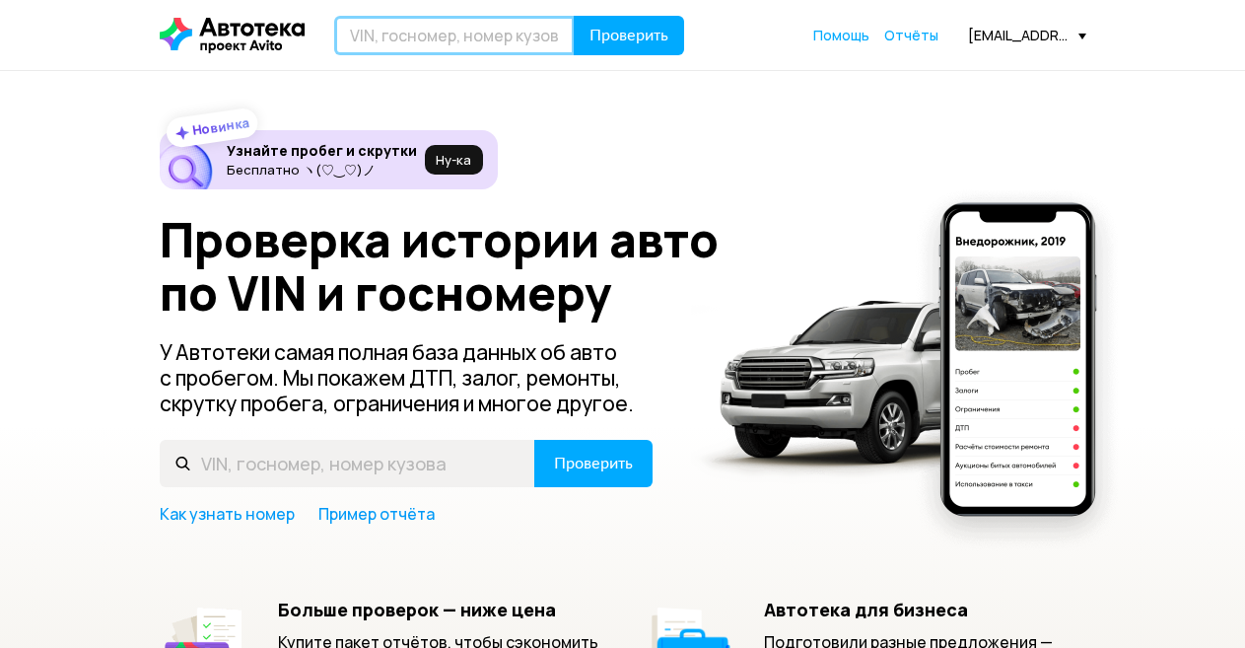
click at [430, 37] on input "text" at bounding box center [454, 35] width 241 height 39
paste input "ХТА21074072627448"
type input "ХТА21074072627448"
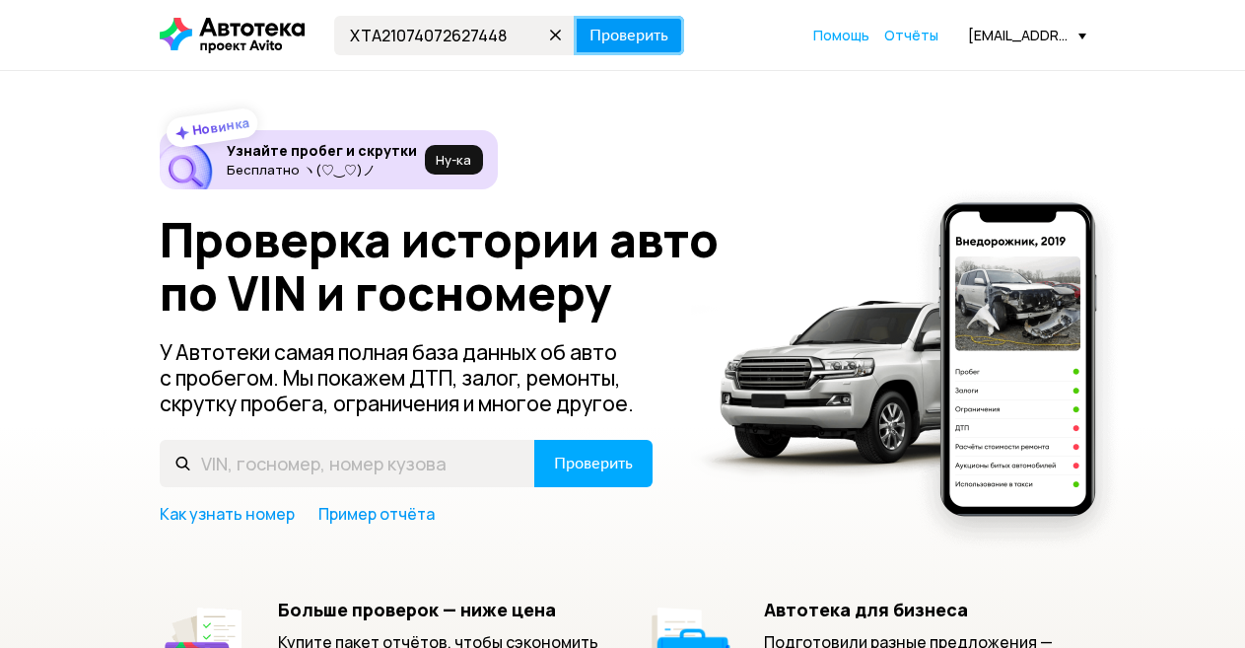
click at [619, 24] on button "Проверить" at bounding box center [629, 35] width 110 height 39
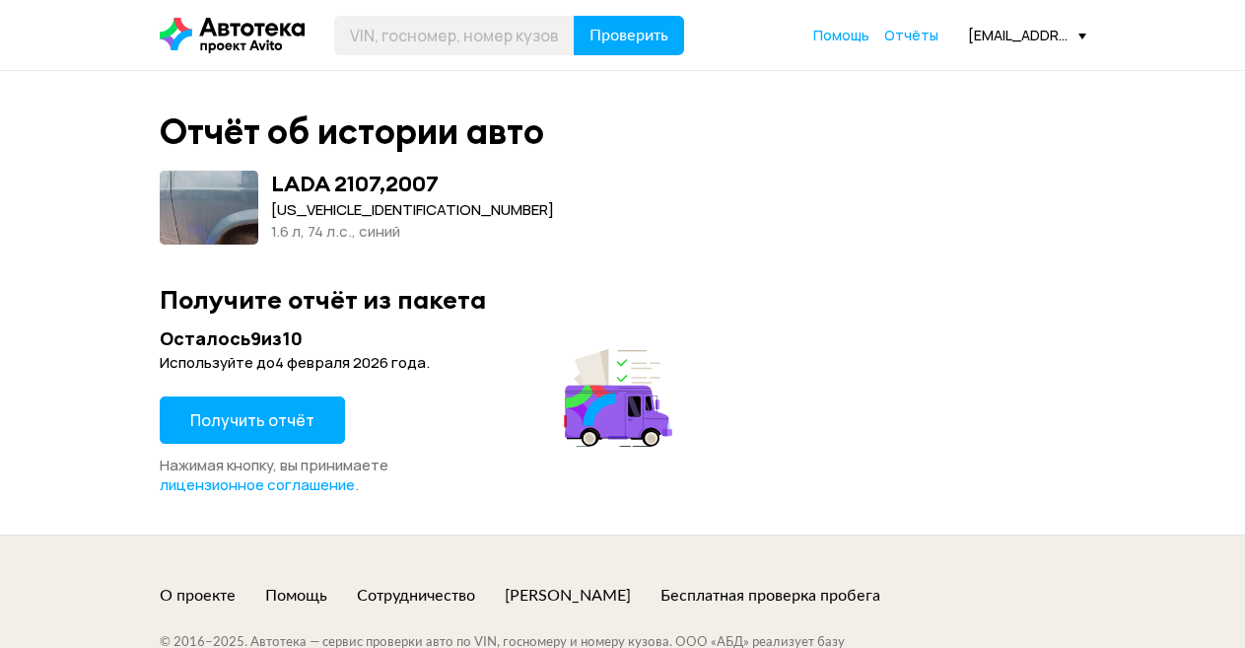
click at [252, 425] on span "Получить отчёт" at bounding box center [252, 420] width 124 height 22
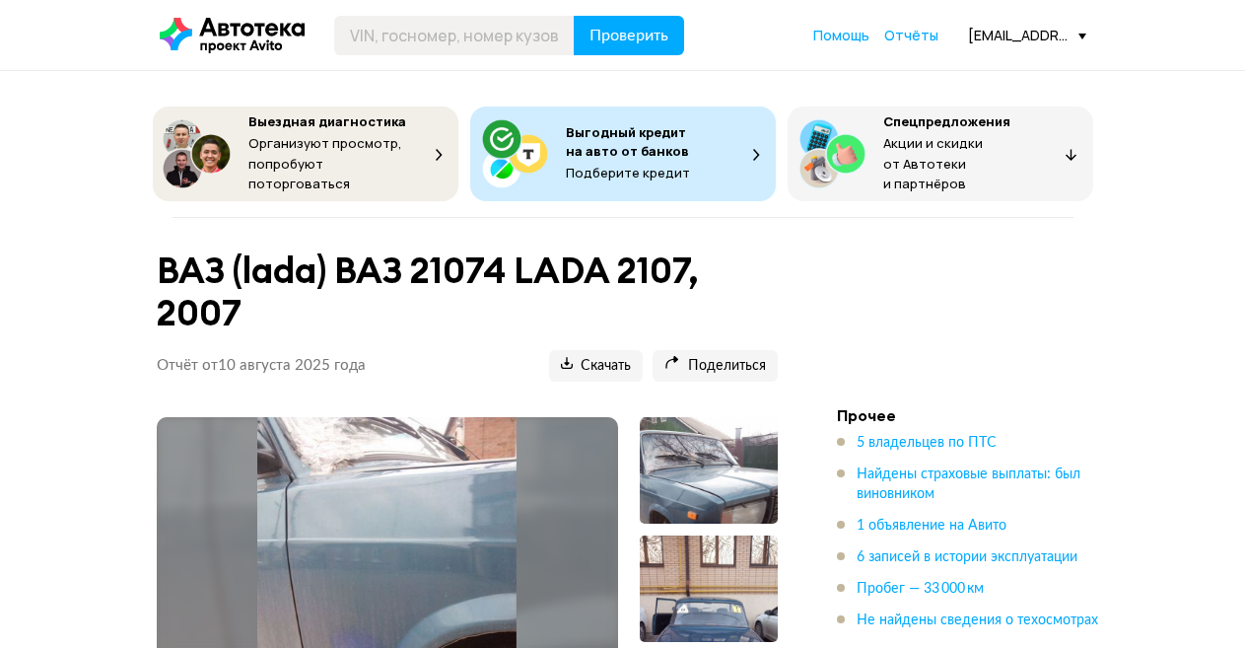
click at [432, 513] on img at bounding box center [386, 589] width 259 height 345
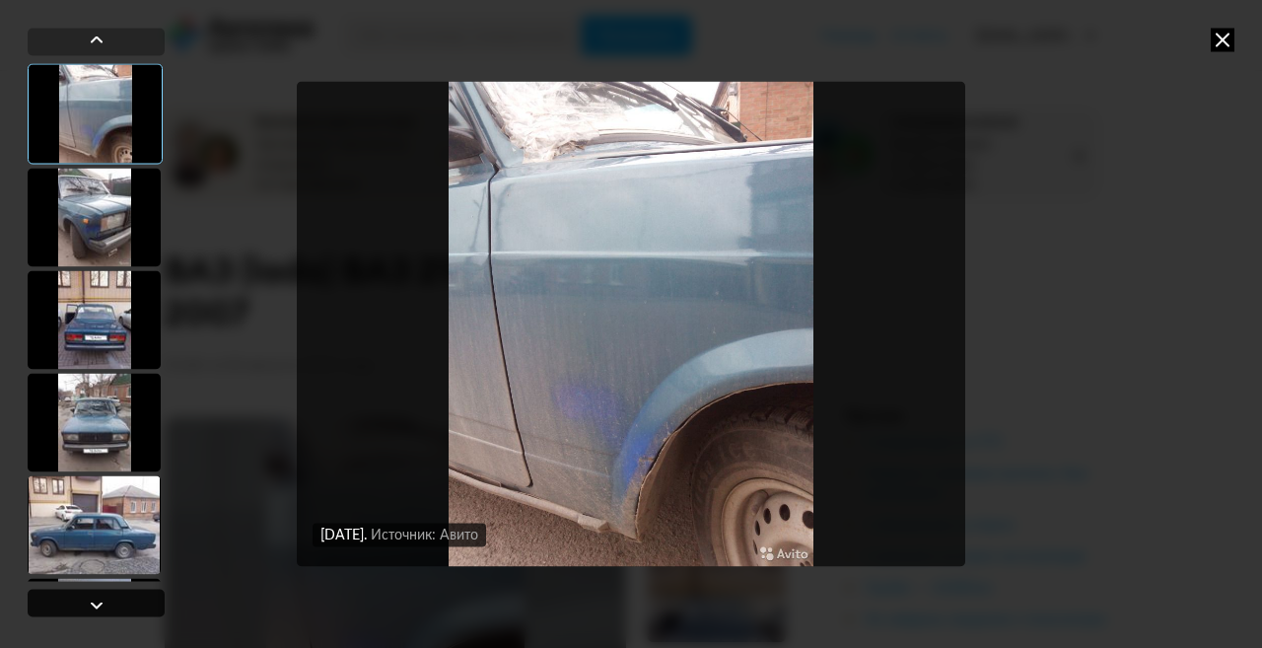
click at [94, 596] on div at bounding box center [97, 606] width 24 height 24
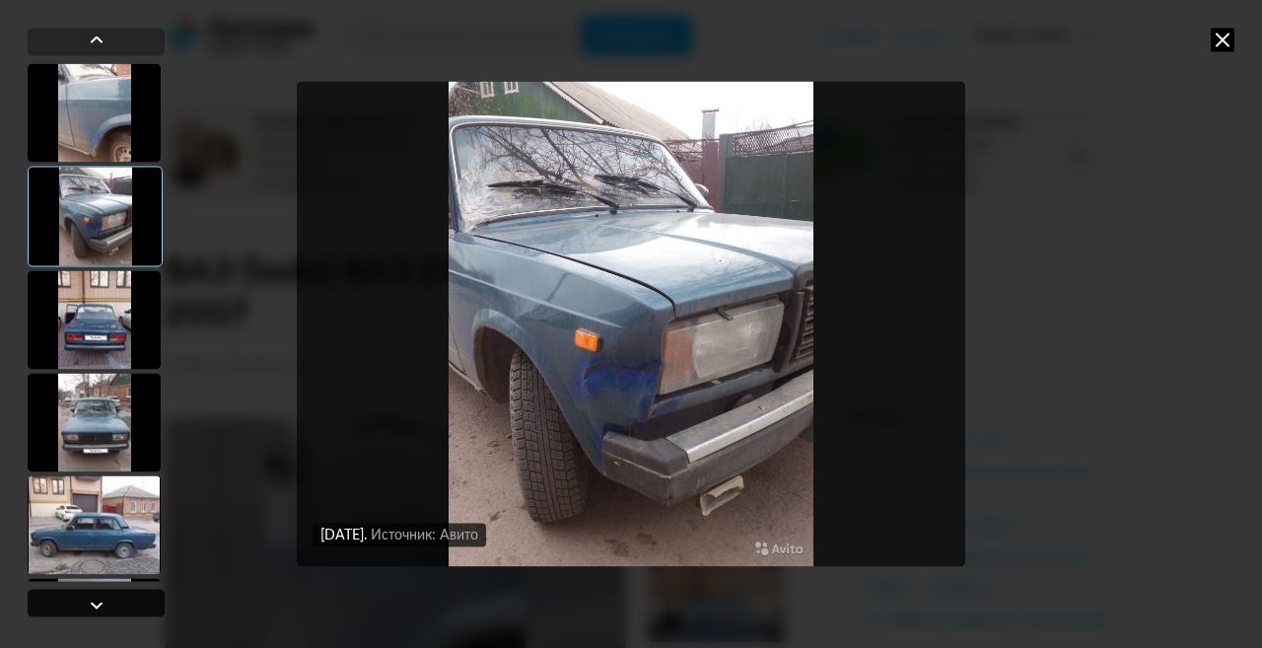
click at [94, 596] on div at bounding box center [97, 606] width 24 height 24
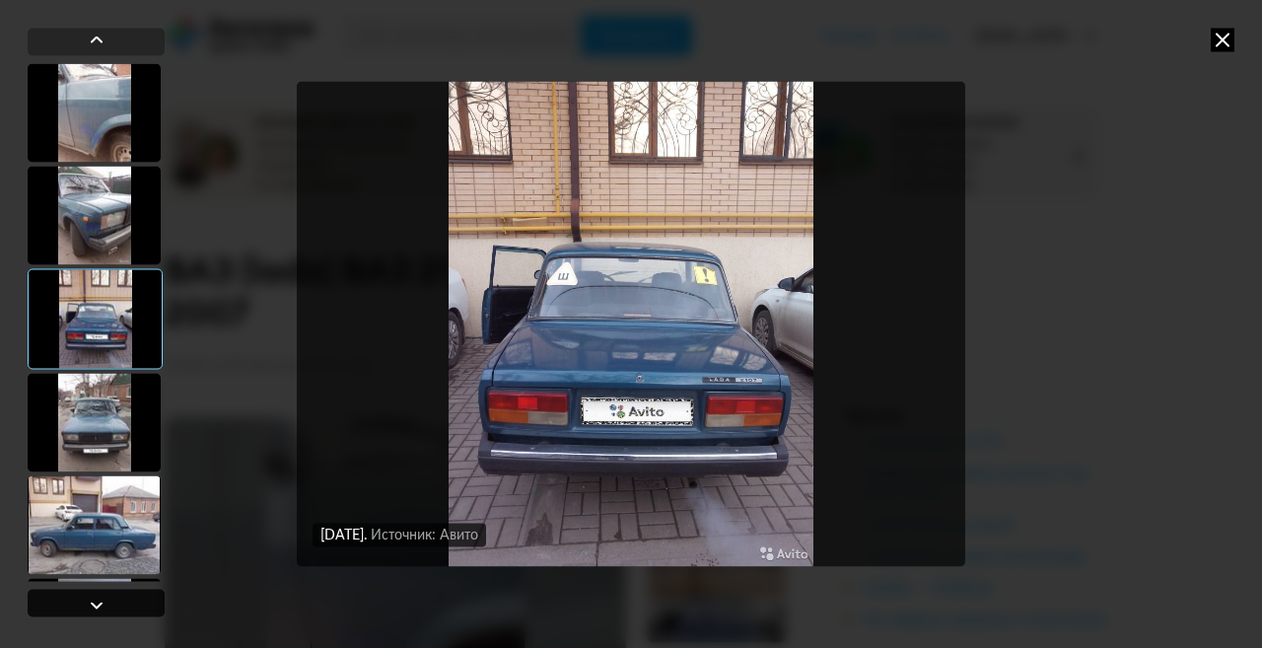
click at [94, 596] on div at bounding box center [97, 606] width 24 height 24
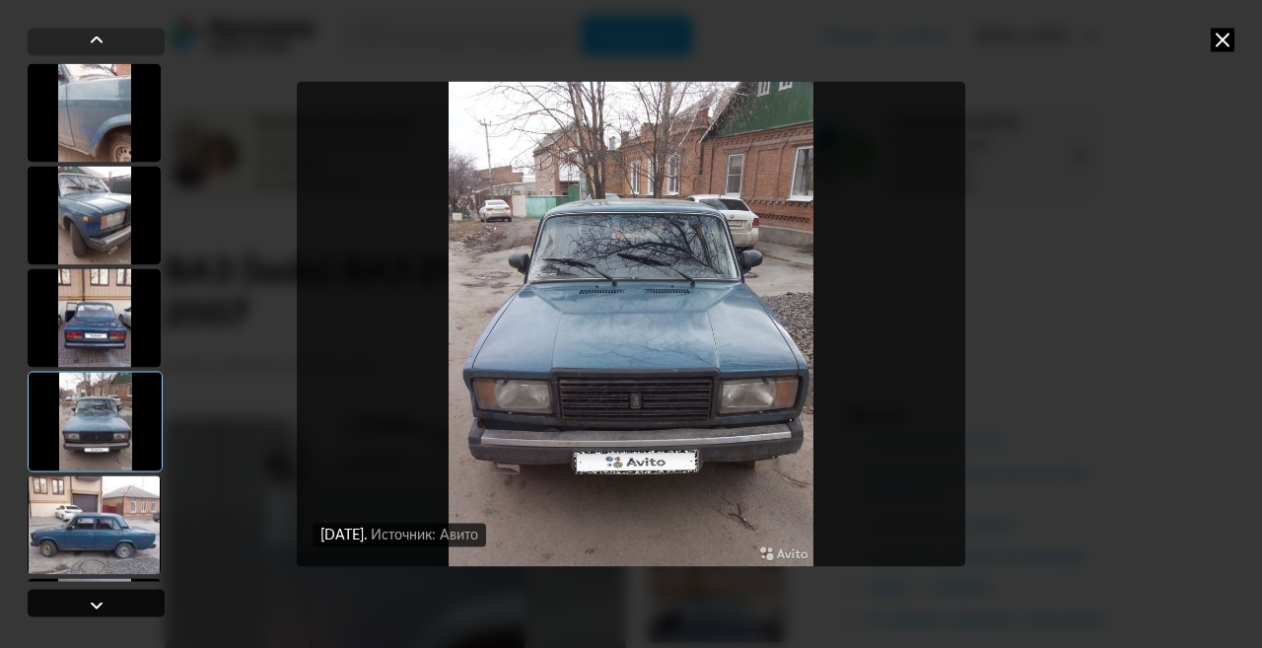
click at [94, 596] on div at bounding box center [97, 606] width 24 height 24
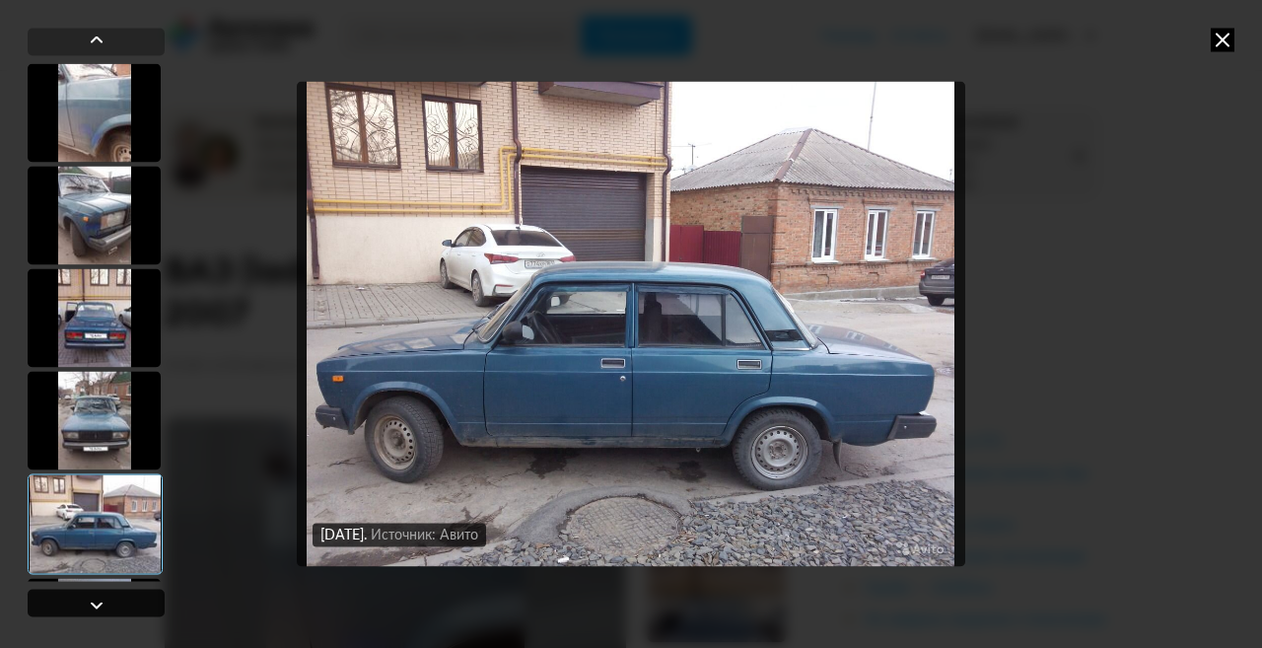
click at [94, 596] on div at bounding box center [97, 606] width 24 height 24
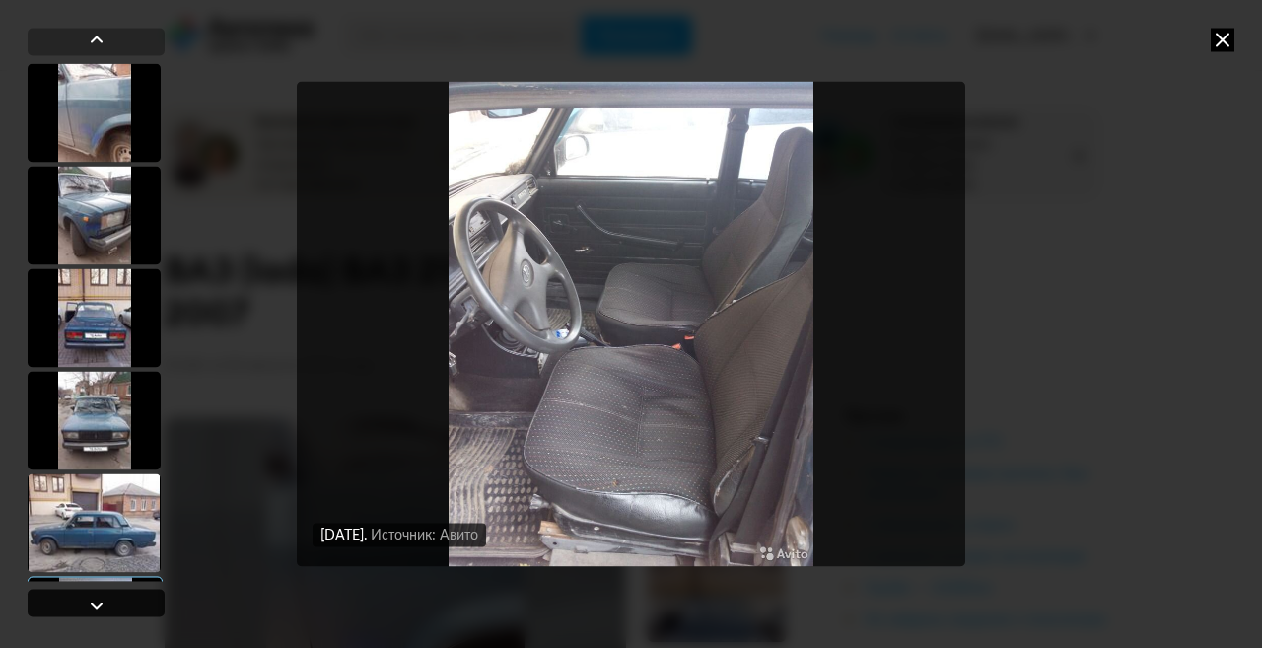
click at [94, 596] on div at bounding box center [97, 606] width 24 height 24
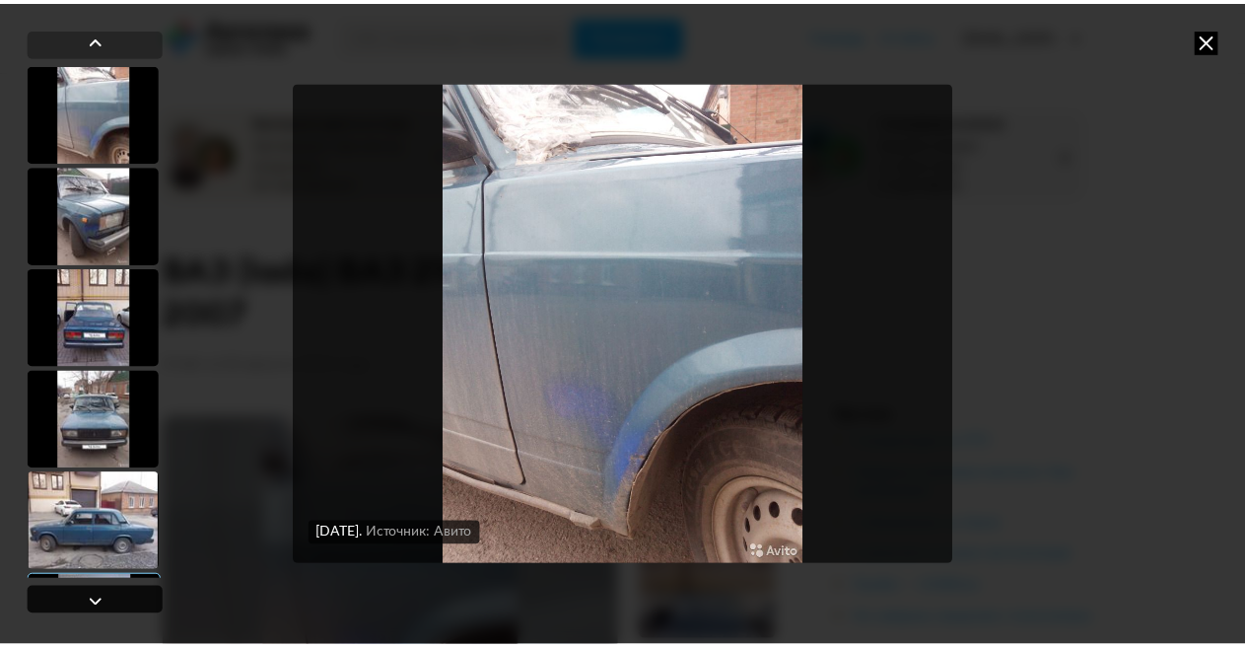
scroll to position [99, 0]
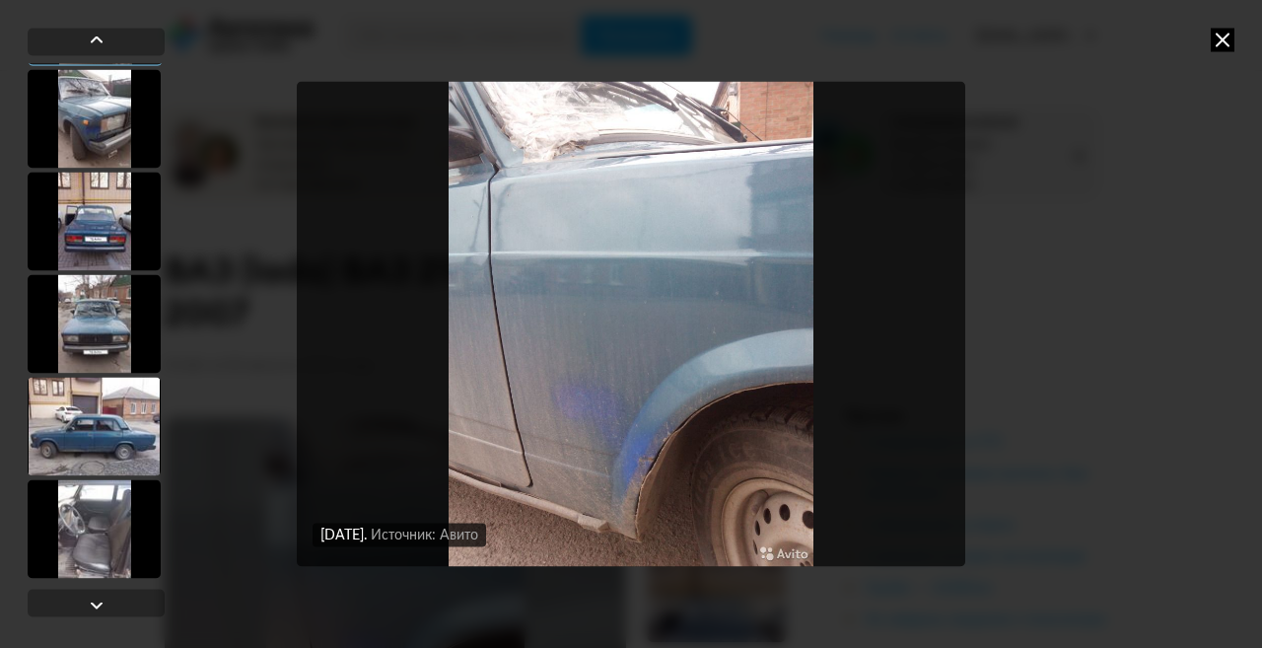
click at [1217, 39] on icon at bounding box center [1223, 40] width 24 height 24
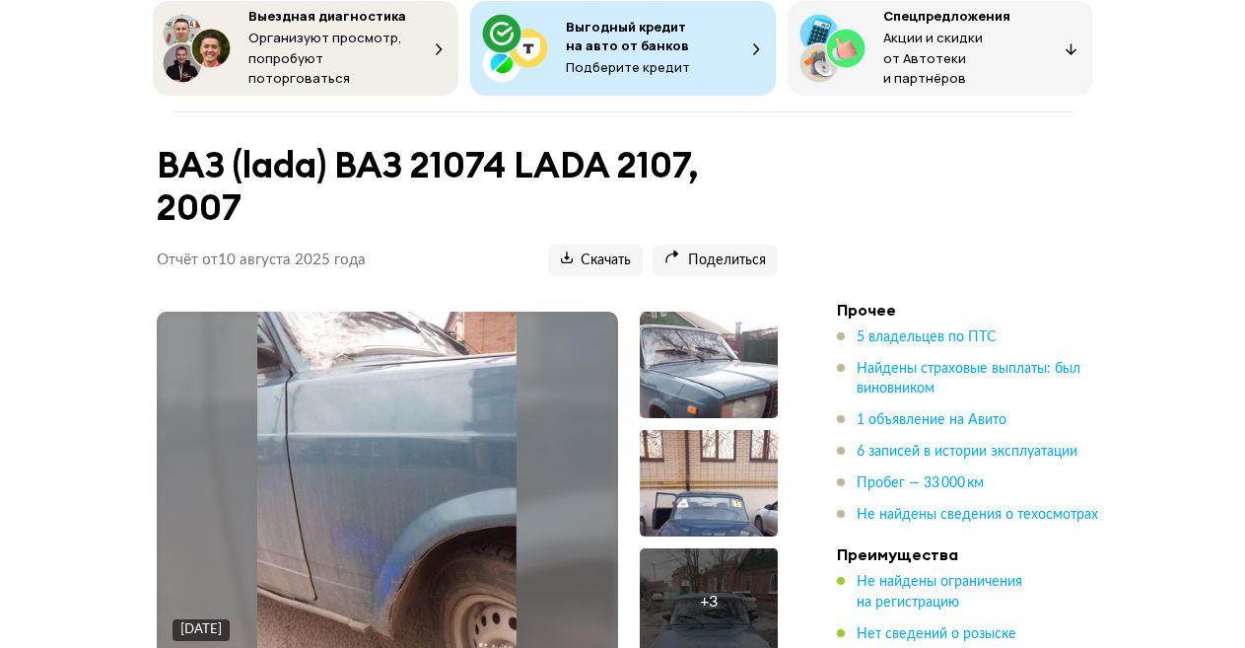
scroll to position [0, 0]
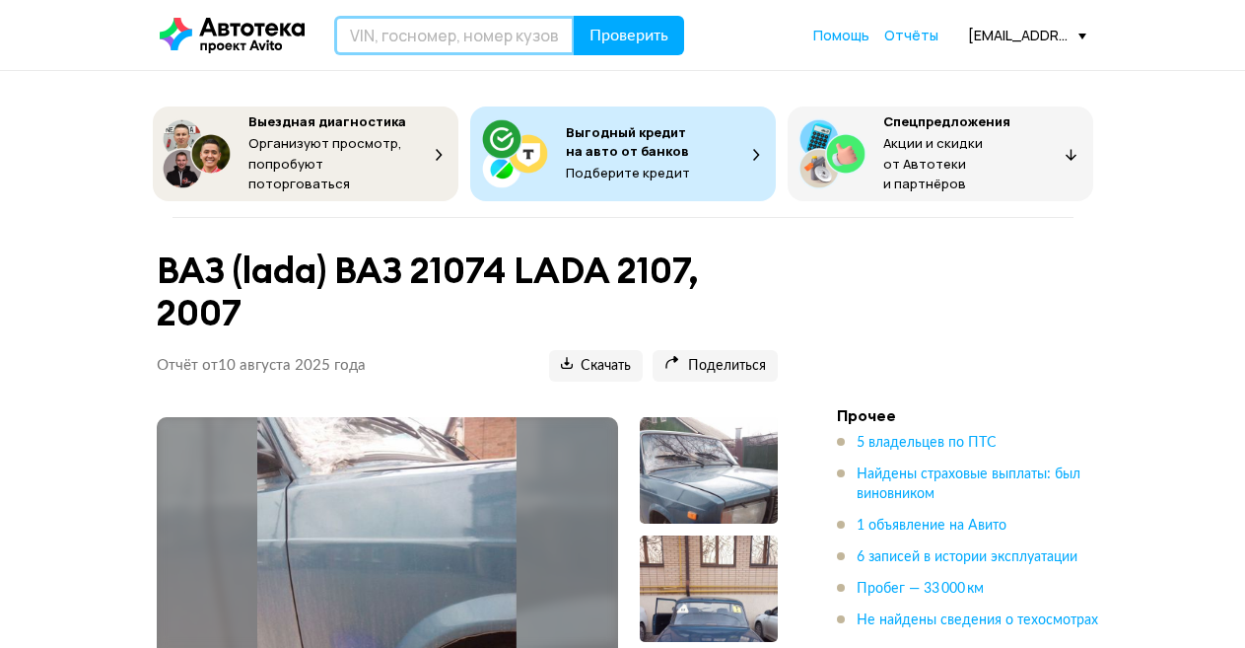
click at [418, 27] on input "text" at bounding box center [454, 35] width 241 height 39
paste input "[US_VEHICLE_IDENTIFICATION_NUMBER]"
type input "[US_VEHICLE_IDENTIFICATION_NUMBER]"
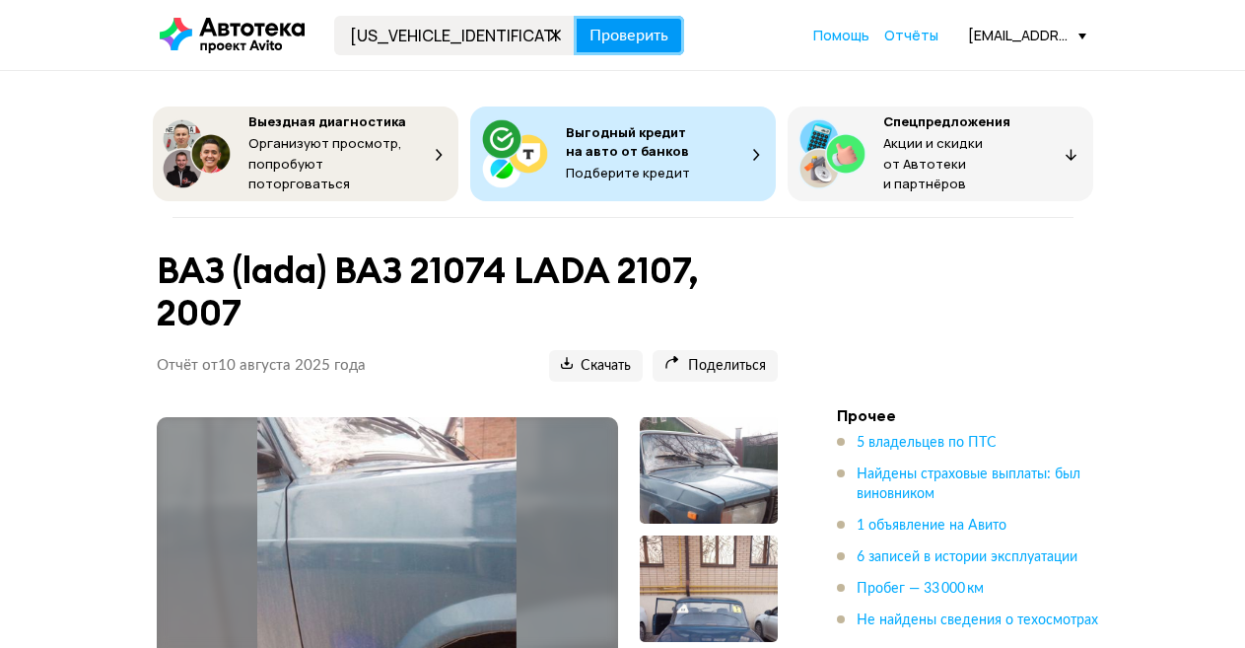
click at [621, 35] on span "Проверить" at bounding box center [629, 36] width 79 height 16
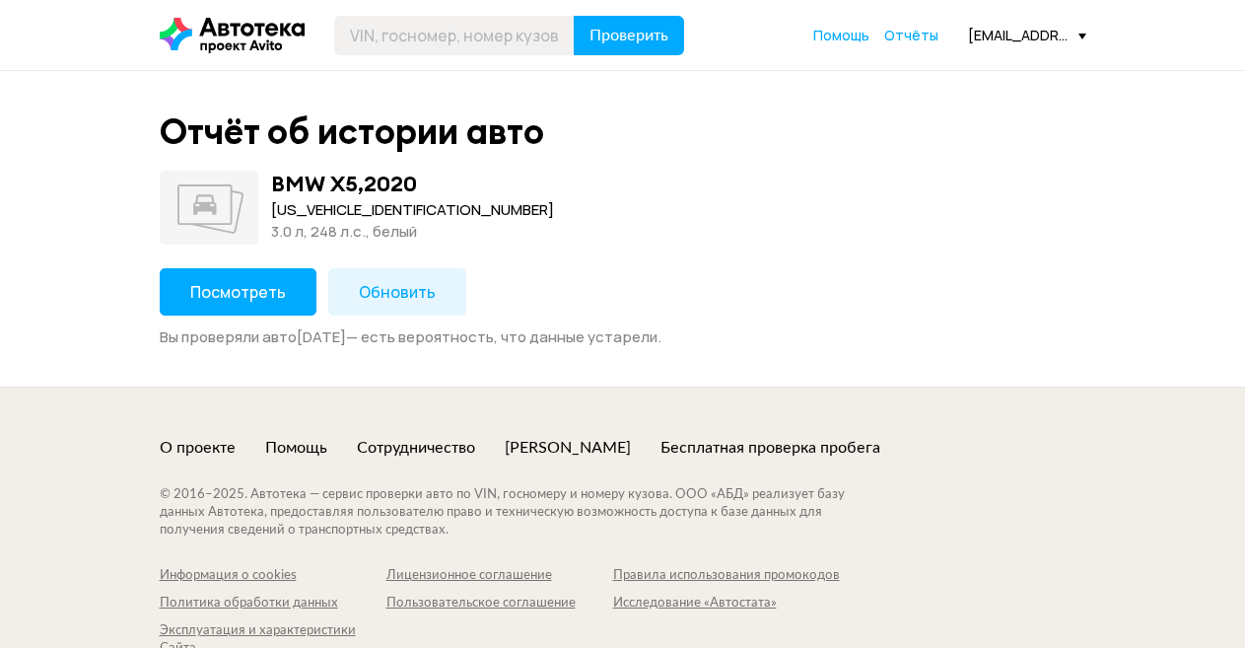
click at [392, 292] on span "Обновить" at bounding box center [397, 292] width 77 height 22
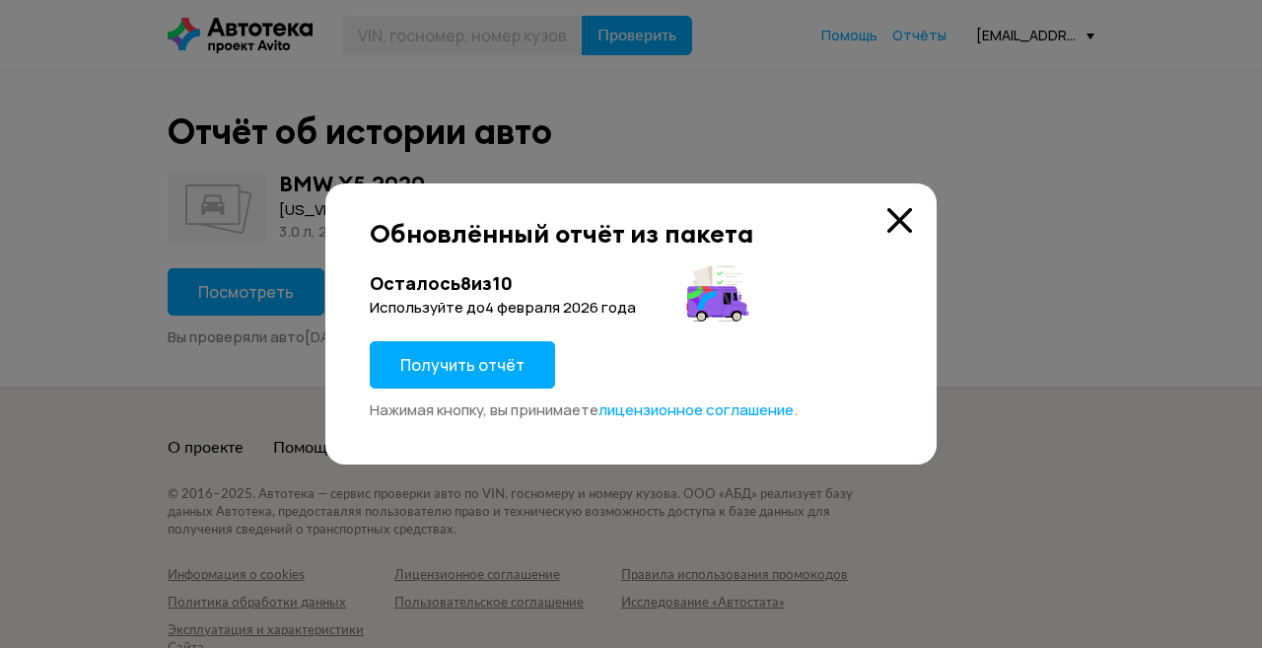
click at [902, 214] on icon at bounding box center [899, 220] width 25 height 25
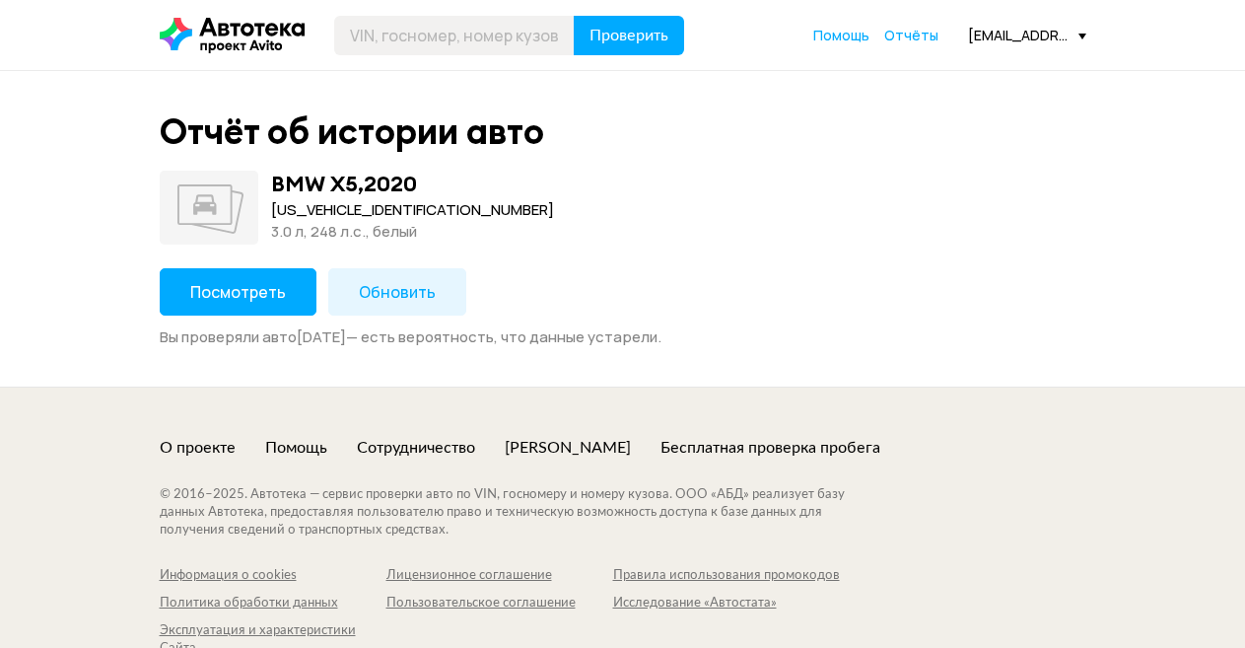
click at [258, 293] on span "Посмотреть" at bounding box center [238, 292] width 96 height 22
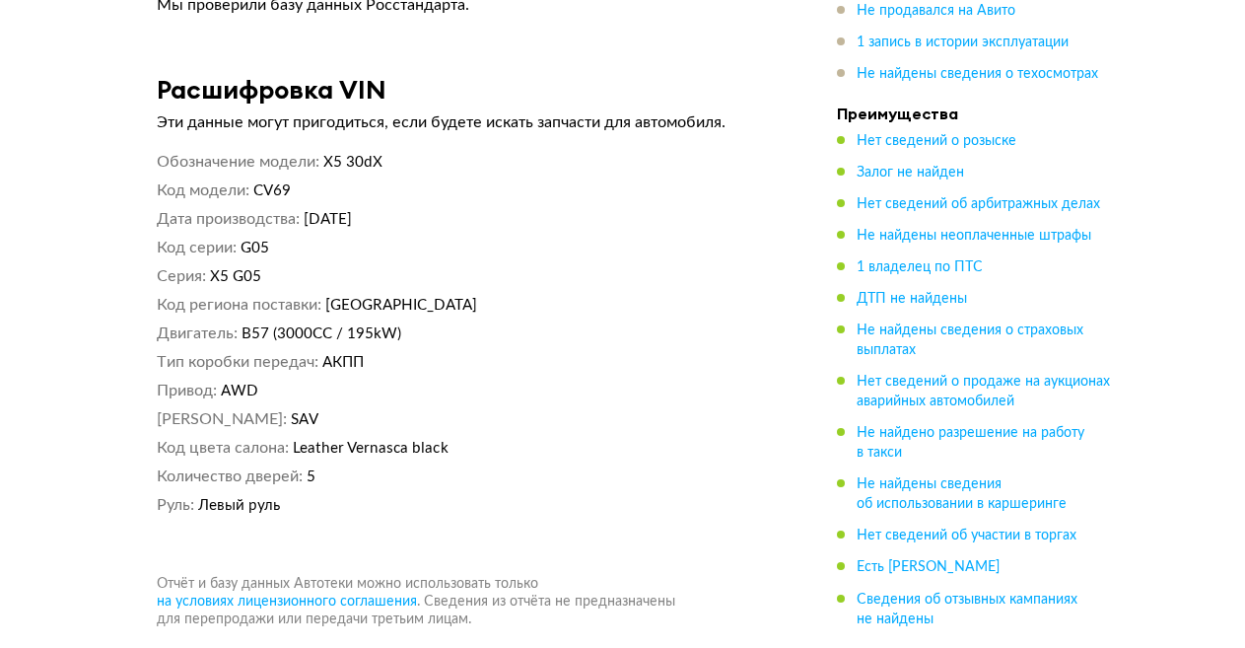
scroll to position [5102, 0]
